Goal: Find specific page/section: Find specific page/section

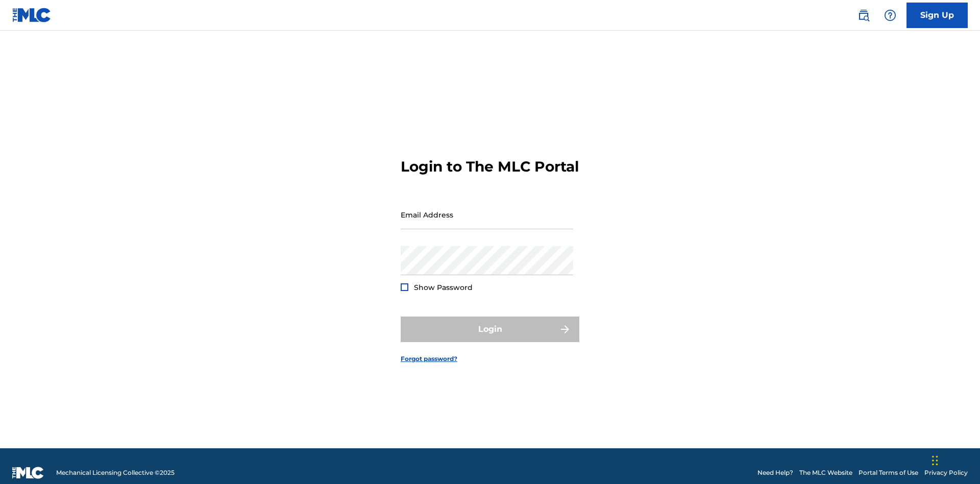
scroll to position [13, 0]
click at [487, 210] on input "Email Address" at bounding box center [487, 214] width 172 height 29
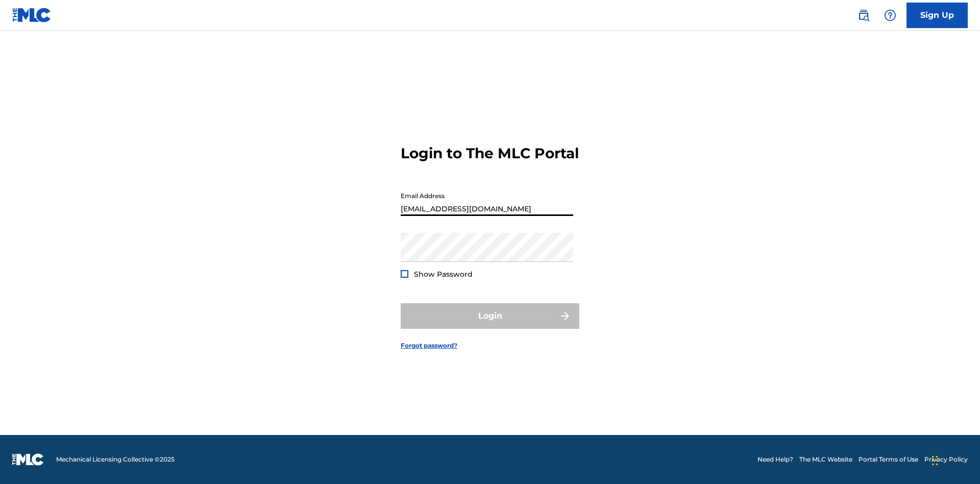
scroll to position [0, 28]
type input "cb97c9bc-4399-46a9-83f1-08c58bfcbb27@mailslurp.biz"
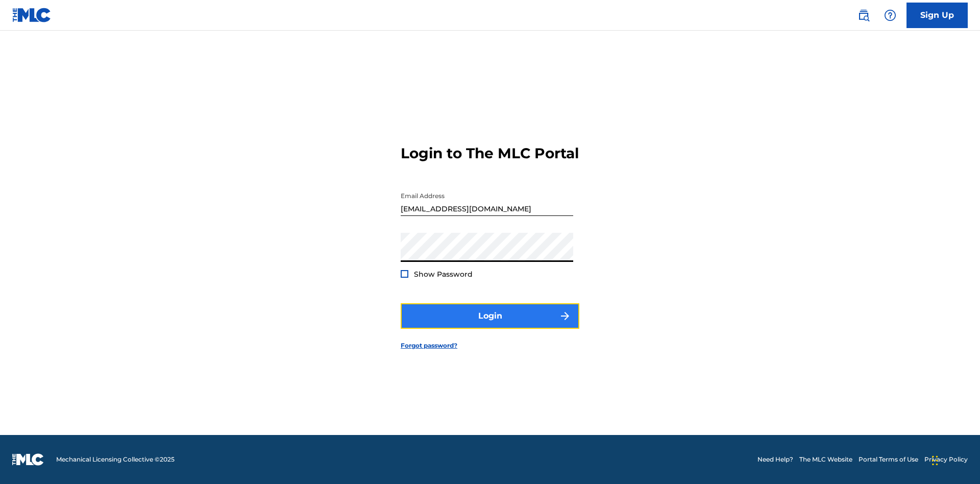
click at [490, 324] on button "Login" at bounding box center [490, 316] width 179 height 26
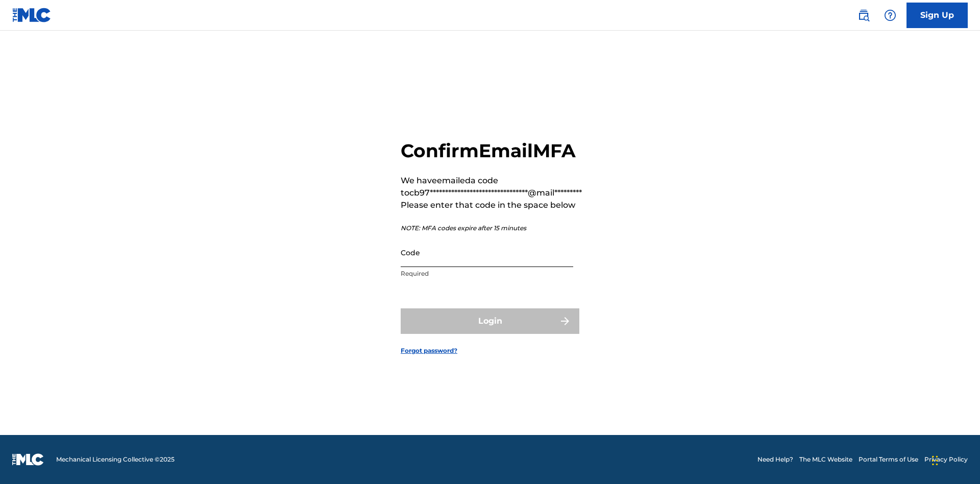
click at [487, 252] on input "Code" at bounding box center [487, 252] width 172 height 29
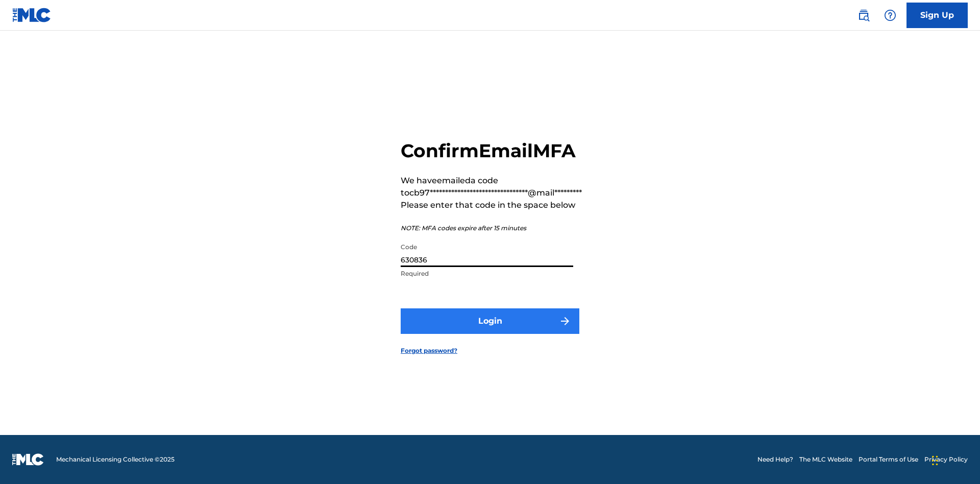
type input "630836"
click at [490, 320] on button "Login" at bounding box center [490, 321] width 179 height 26
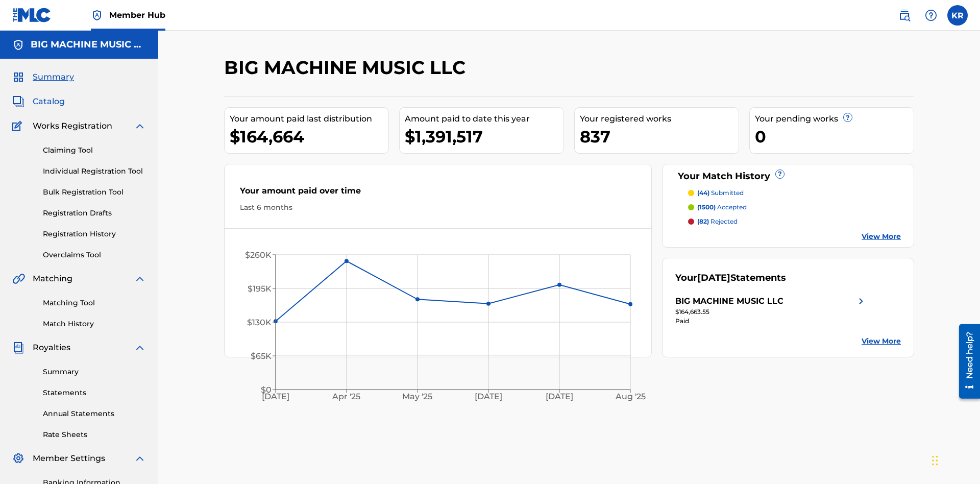
click at [48, 95] on span "Catalog" at bounding box center [49, 101] width 32 height 12
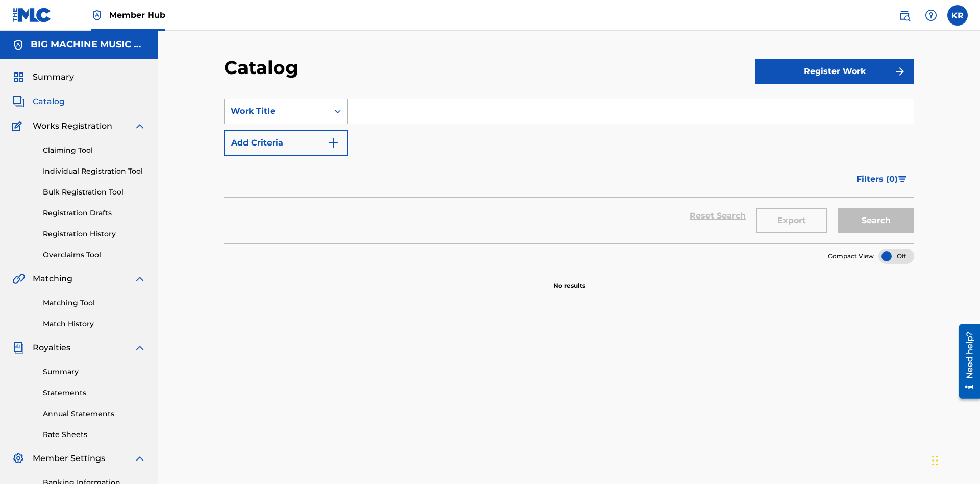
click at [277, 105] on div "Work Title" at bounding box center [277, 111] width 92 height 12
type input "QM3E21806150"
click at [876, 208] on button "Search" at bounding box center [875, 221] width 77 height 26
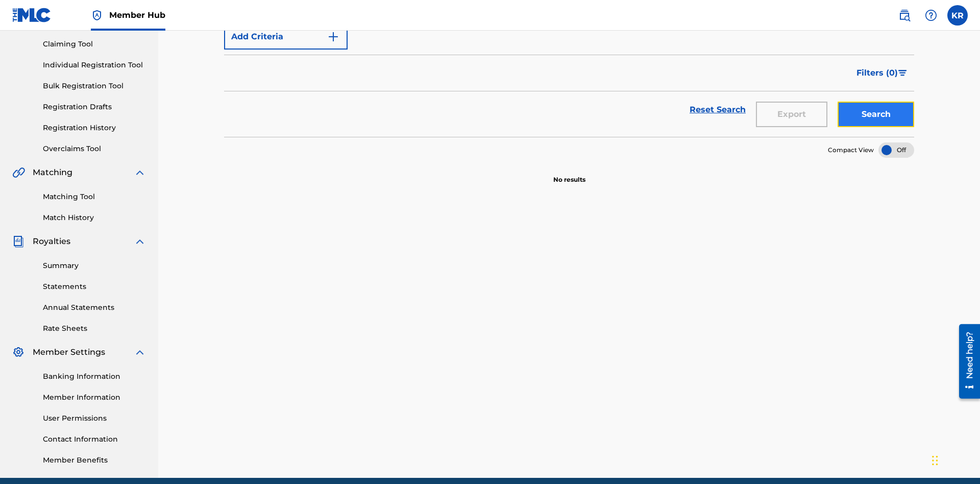
scroll to position [107, 0]
